Goal: Browse casually: Explore the website without a specific task or goal

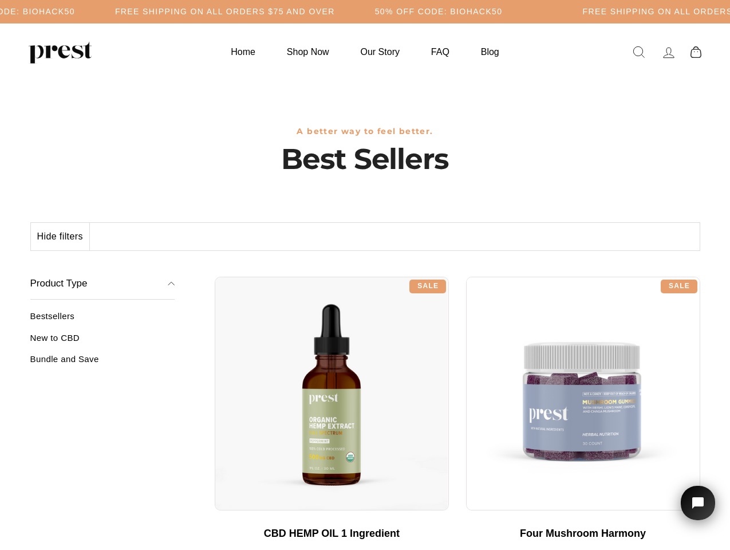
click at [365, 275] on div "**********" at bounding box center [458, 272] width 486 height 9
click at [365, 11] on h5 "50% OFF CODE: BIOHACK50" at bounding box center [339, 12] width 128 height 10
click at [61, 237] on button "Hide filters" at bounding box center [60, 236] width 59 height 27
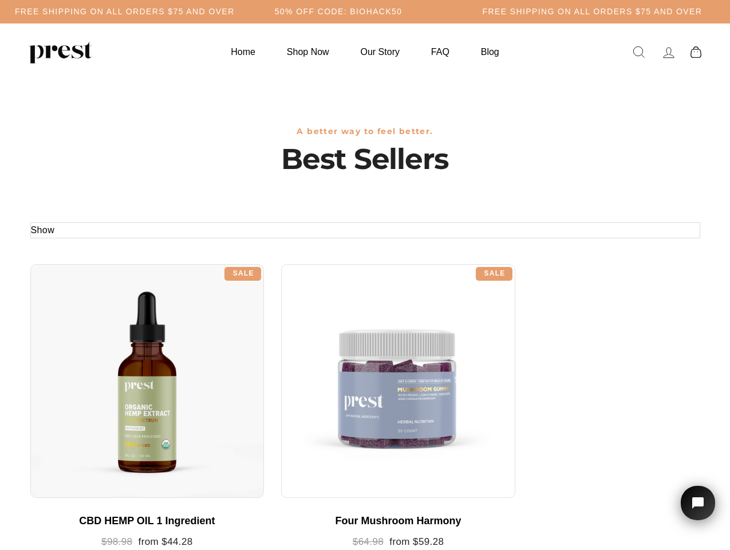
click at [103, 342] on div at bounding box center [147, 381] width 234 height 234
click at [103, 363] on div at bounding box center [147, 381] width 234 height 234
click at [698, 503] on icon "Open chat widget" at bounding box center [705, 503] width 18 height 18
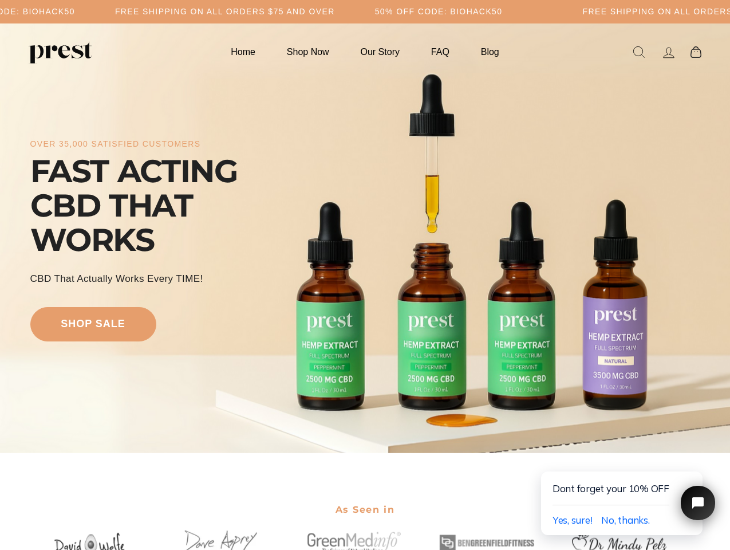
click at [365, 275] on div "over 35,000 satisfied customers FAST ACTING CBD THAT WORKS CBD That Actually Wo…" at bounding box center [365, 238] width 670 height 338
click at [375, 11] on h5 "50% OFF CODE: BIOHACK50" at bounding box center [439, 12] width 128 height 10
click at [365, 238] on div "over 35,000 satisfied customers FAST ACTING CBD THAT WORKS CBD That Actually Wo…" at bounding box center [365, 238] width 670 height 338
click at [572, 520] on span "Yes, sure!" at bounding box center [573, 520] width 40 height 12
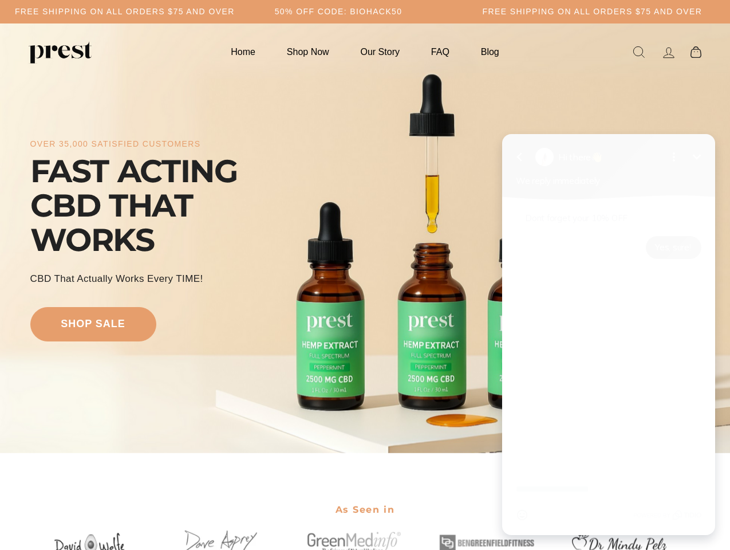
click at [626, 520] on div "Emoji" at bounding box center [609, 515] width 186 height 22
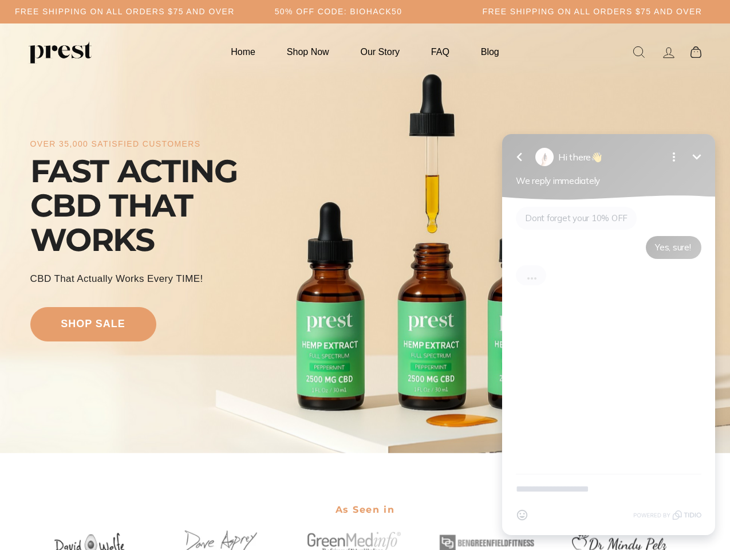
click at [695, 459] on div "Dont forget your 10% OFF Yes, sure!" at bounding box center [608, 337] width 213 height 274
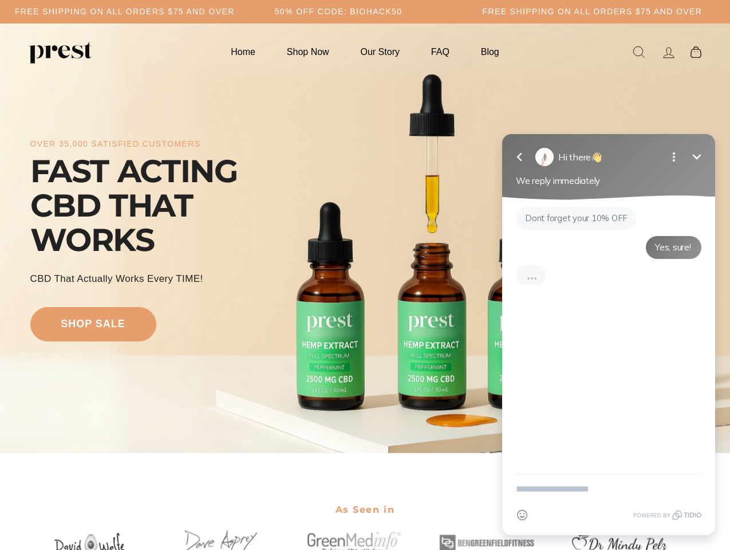
click at [698, 503] on textarea "New message" at bounding box center [609, 489] width 186 height 30
